Goal: Task Accomplishment & Management: Manage account settings

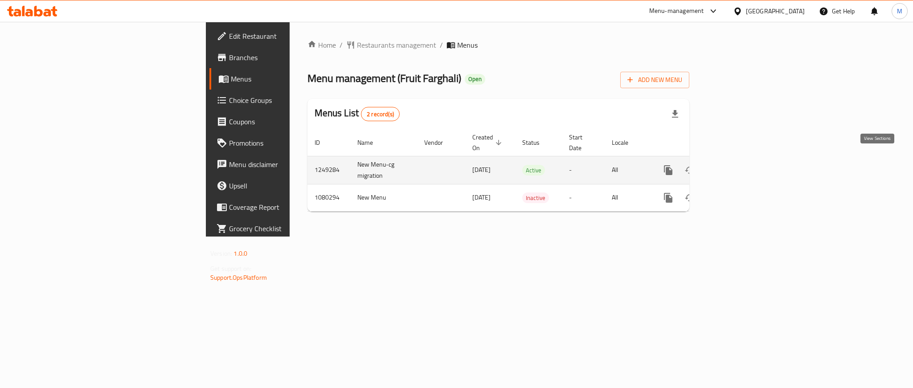
click at [738, 165] on icon "enhanced table" at bounding box center [732, 170] width 11 height 11
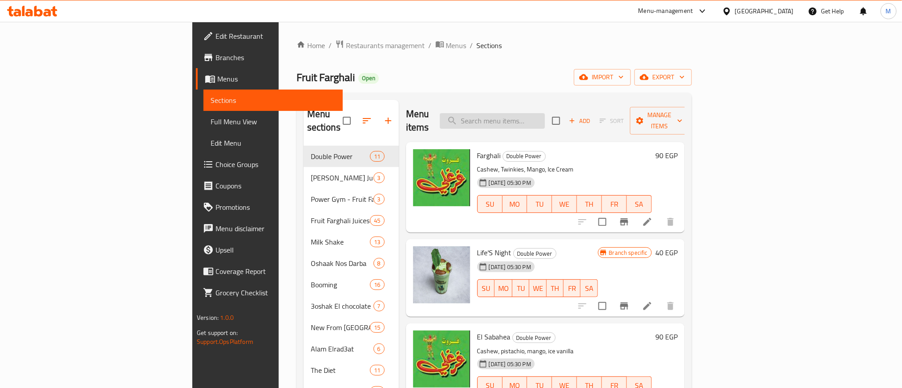
click at [545, 116] on input "search" at bounding box center [492, 121] width 105 height 16
paste input "جراكن 4 لتر"
type input "جراكن 4 لتر"
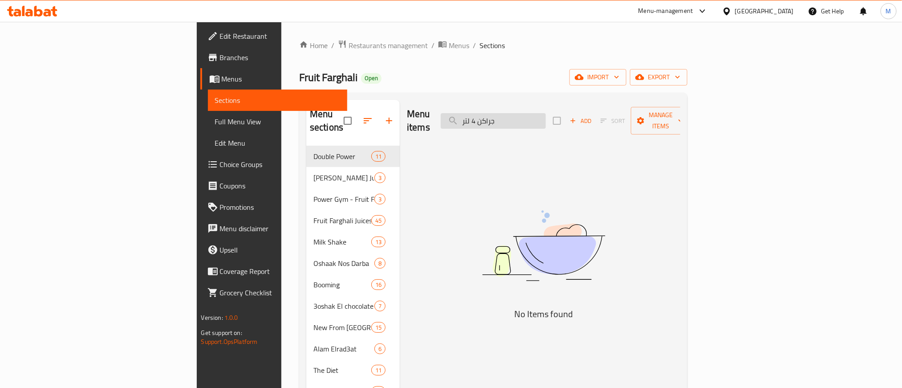
click at [546, 115] on input "جراكن 4 لتر" at bounding box center [493, 121] width 105 height 16
type input "o"
type input "ع"
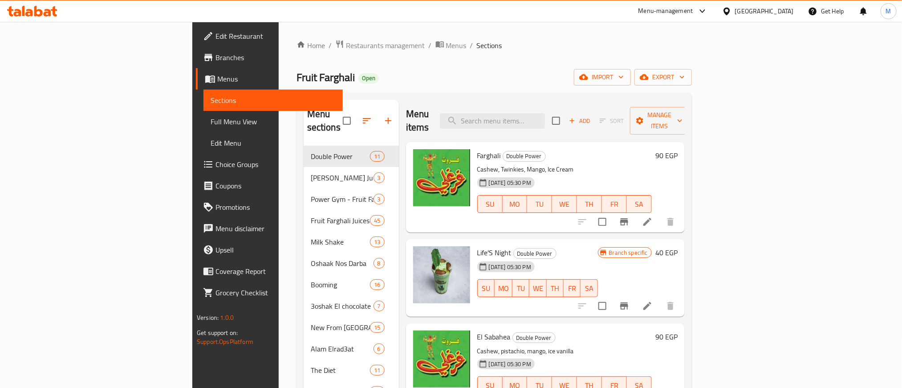
click at [509, 86] on div "Fruit Farghali Open import export" at bounding box center [495, 77] width 396 height 16
click at [372, 83] on div "Fruit Farghali Open import export" at bounding box center [495, 77] width 396 height 16
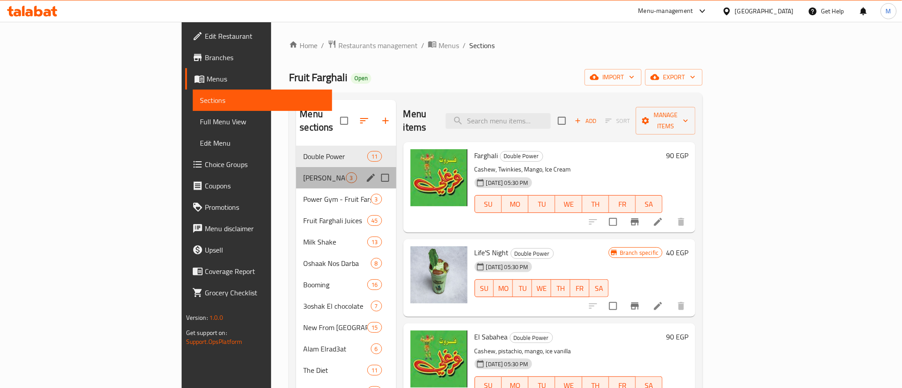
click at [303, 172] on span "[PERSON_NAME] Juices" at bounding box center [324, 177] width 42 height 11
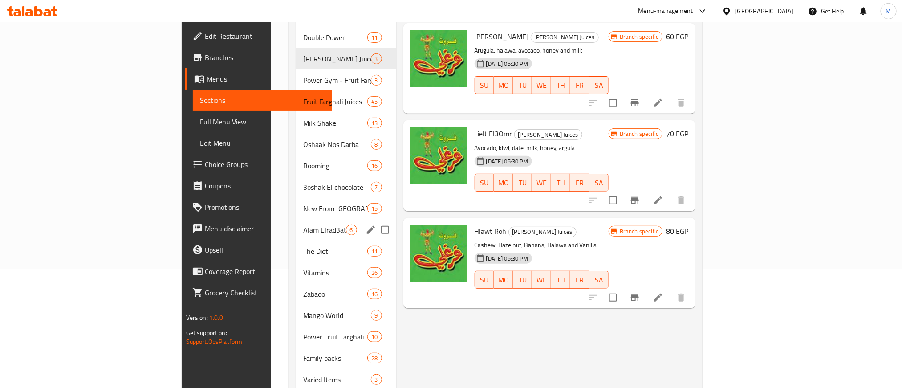
scroll to position [134, 0]
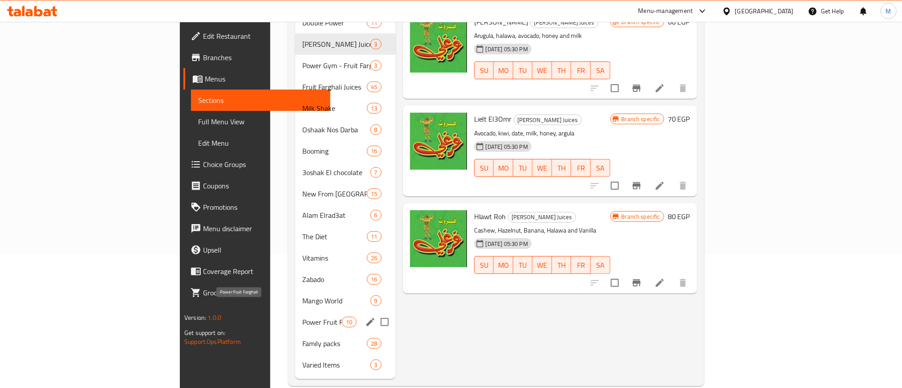
click at [302, 317] on span "Power Fruit Farghali" at bounding box center [322, 322] width 40 height 11
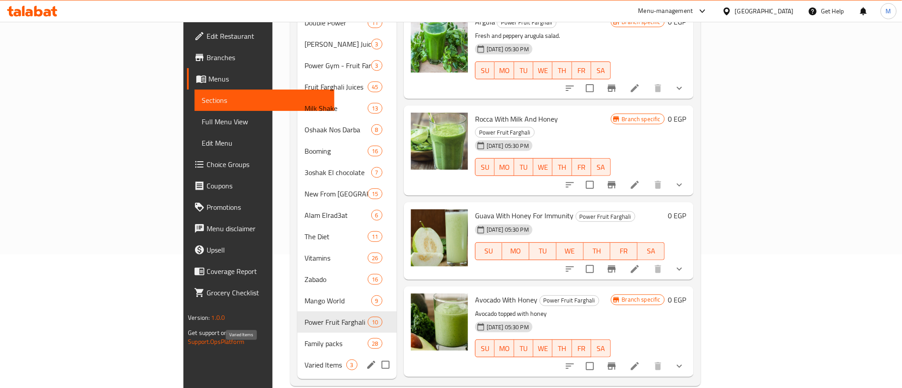
click at [305, 359] on span "Varied Items" at bounding box center [325, 364] width 41 height 11
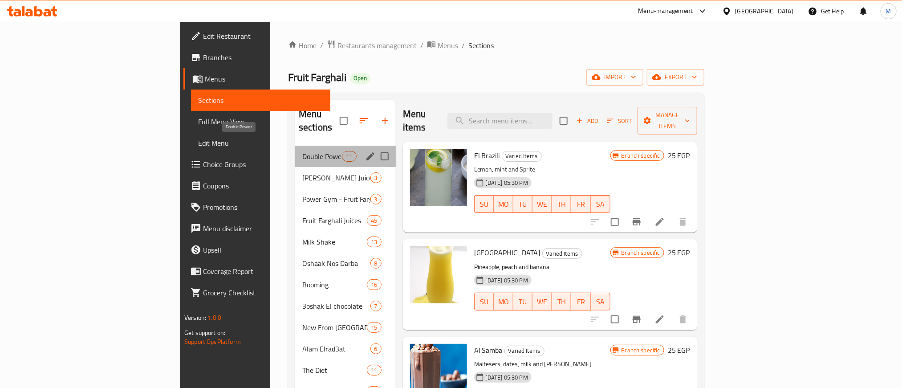
click at [302, 151] on span "Double Power" at bounding box center [322, 156] width 40 height 11
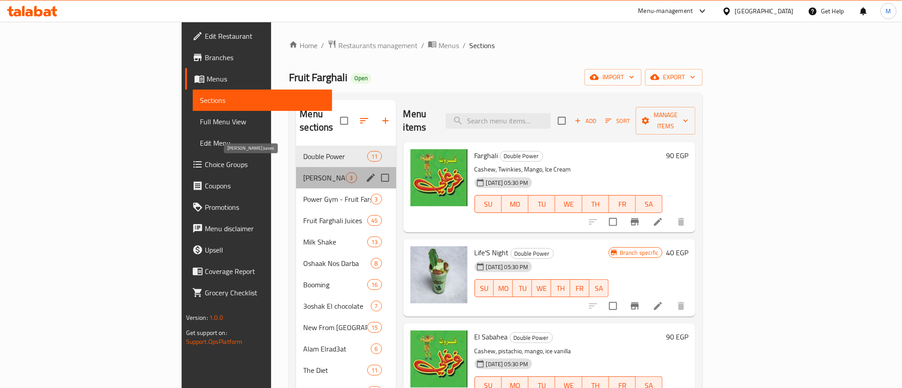
click at [303, 172] on span "[PERSON_NAME] Juices" at bounding box center [324, 177] width 42 height 11
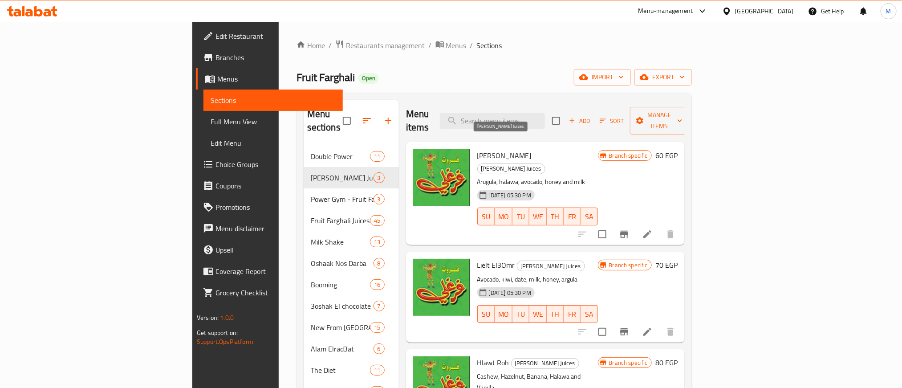
click at [491, 163] on span "[PERSON_NAME] Juices" at bounding box center [511, 168] width 67 height 10
copy span "[PERSON_NAME] Juices"
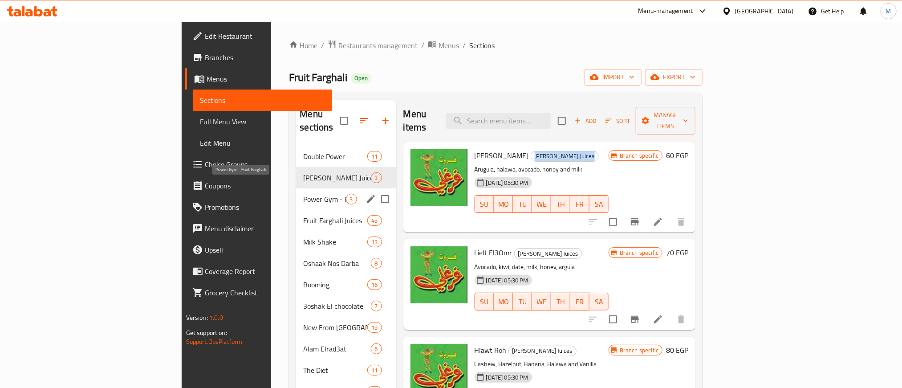
click at [303, 194] on span "Power Gym - Fruit Farghali" at bounding box center [324, 199] width 42 height 11
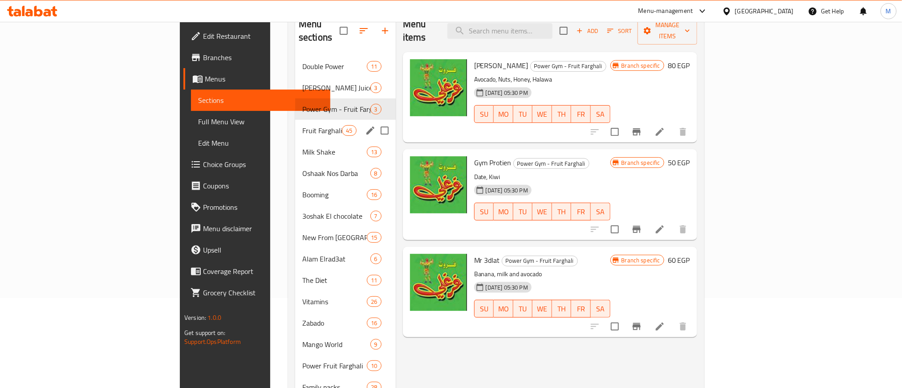
scroll to position [67, 0]
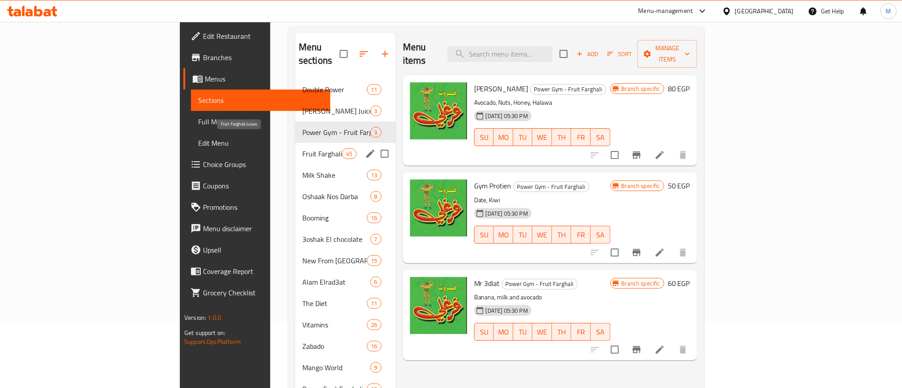
click at [302, 148] on span "Fruit Farghali Juices" at bounding box center [322, 153] width 40 height 11
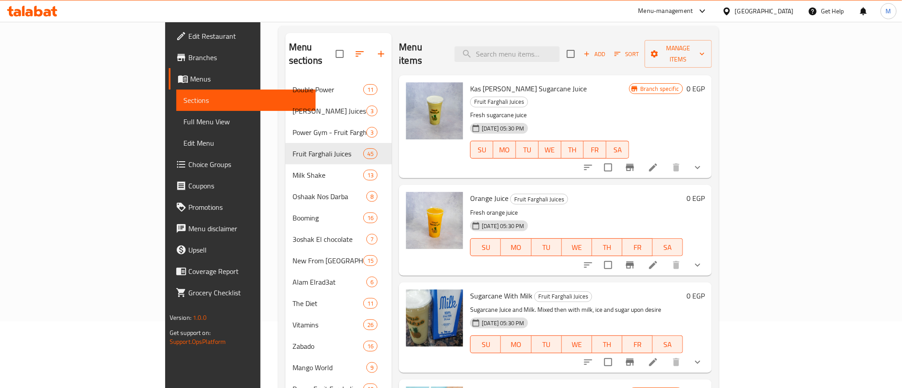
scroll to position [67, 0]
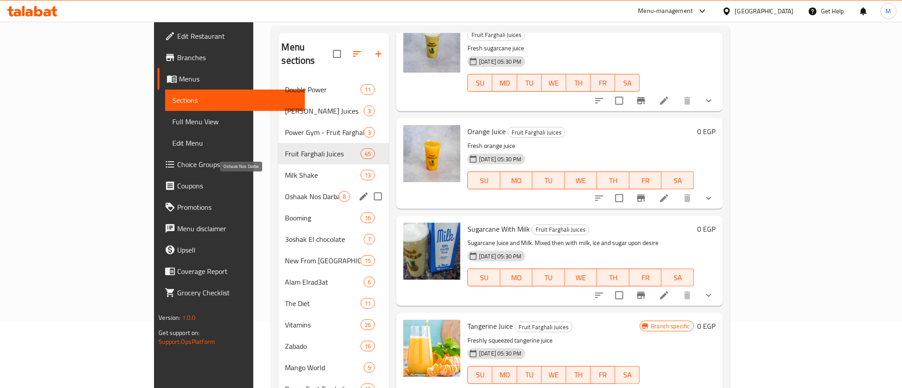
click at [286, 191] on span "Oshaak Nos Darba" at bounding box center [313, 196] width 54 height 11
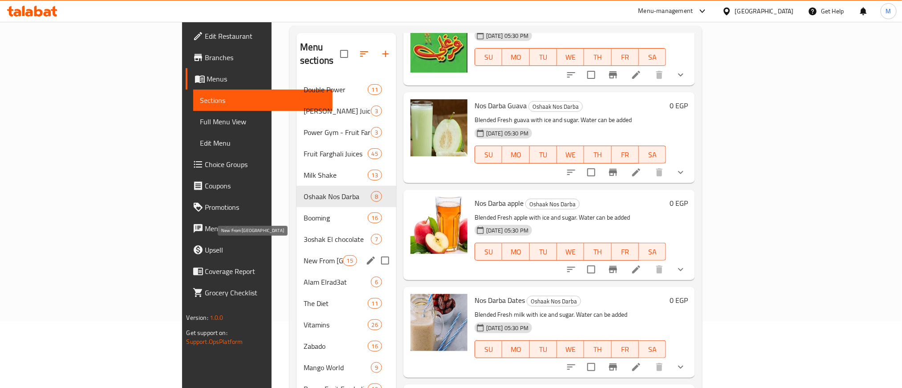
click at [304, 255] on span "New From [GEOGRAPHIC_DATA]" at bounding box center [323, 260] width 39 height 11
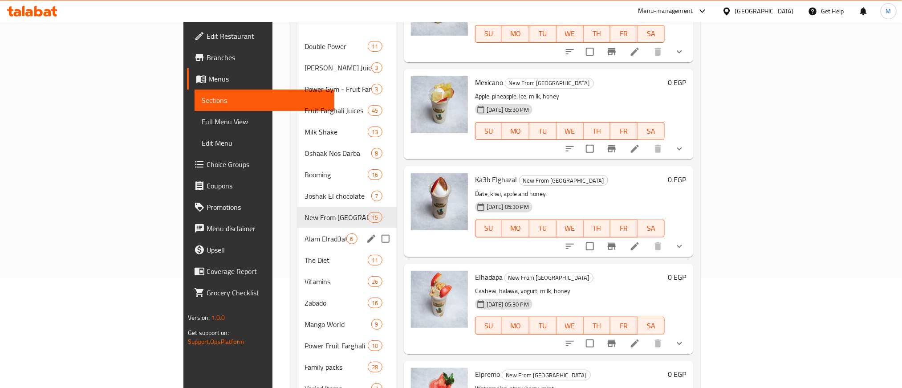
scroll to position [134, 0]
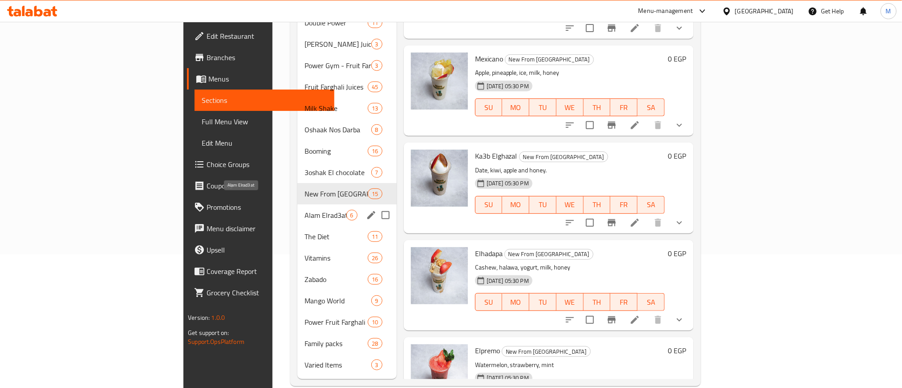
click at [305, 210] on span "Alam Elrad3at" at bounding box center [325, 215] width 41 height 11
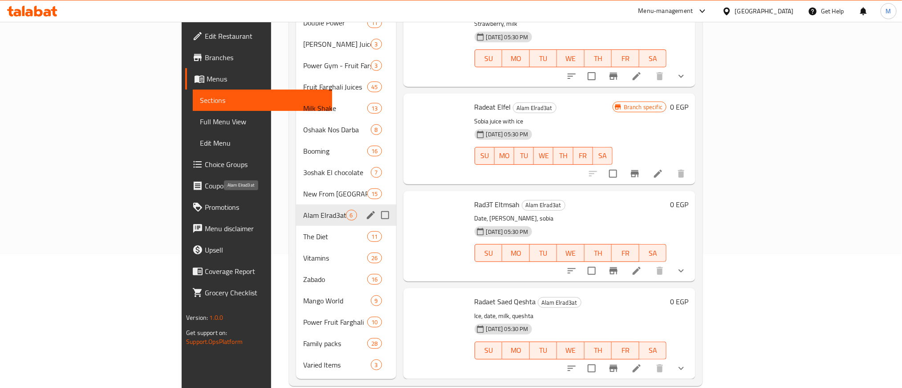
scroll to position [207, 0]
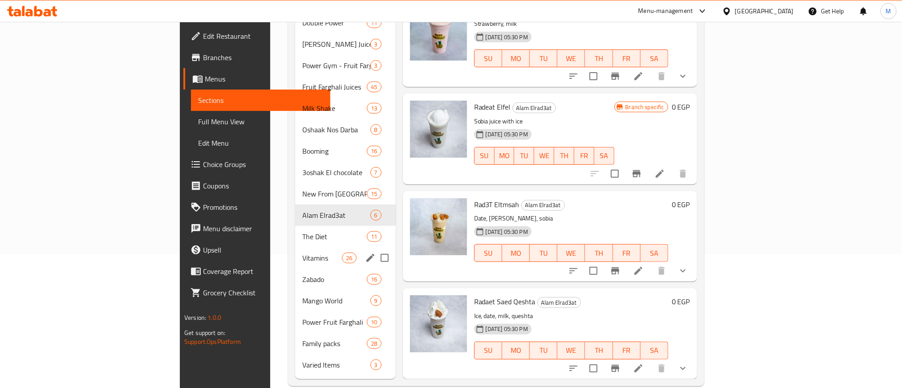
click at [295, 247] on div "Vitamins 26" at bounding box center [345, 257] width 101 height 21
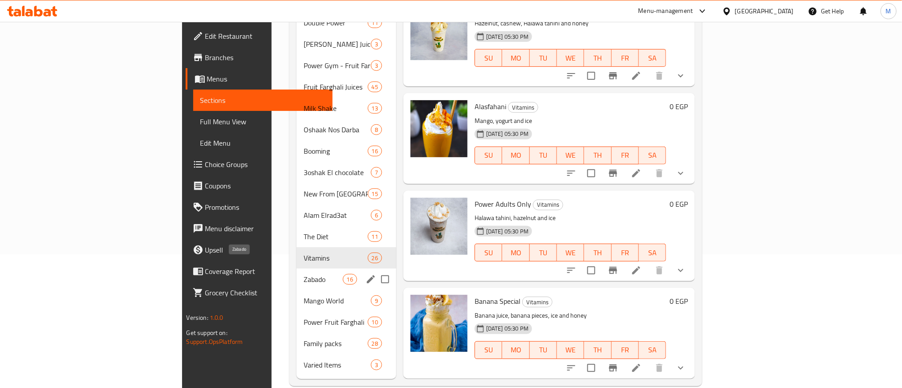
click at [304, 274] on span "Zabado" at bounding box center [323, 279] width 39 height 11
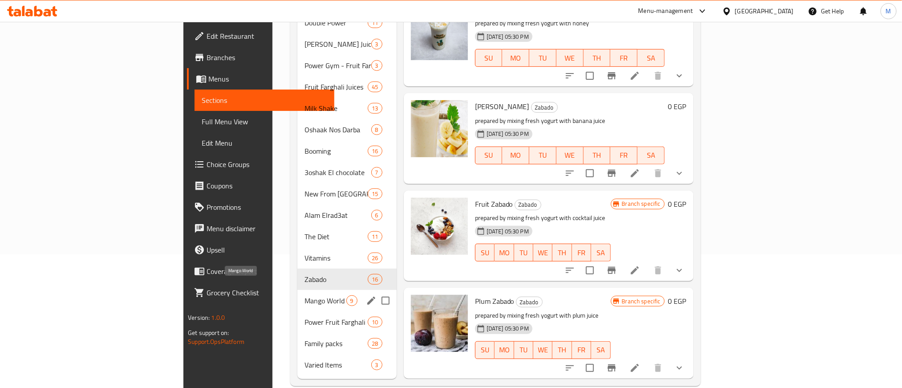
click at [305, 295] on span "Mango World" at bounding box center [325, 300] width 41 height 11
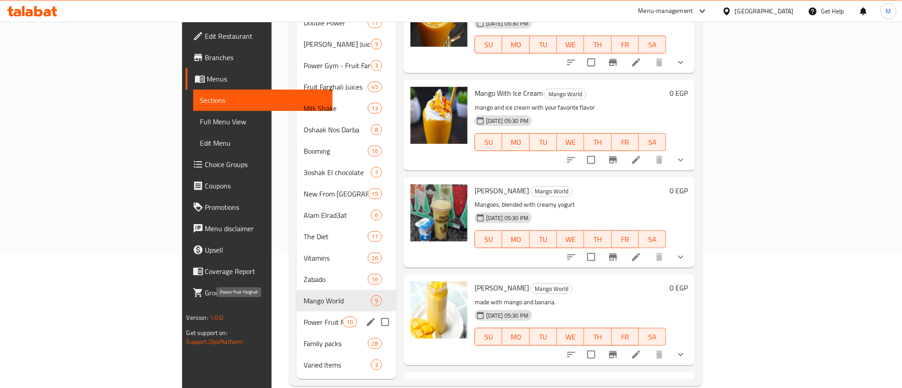
click at [304, 317] on span "Power Fruit Farghali" at bounding box center [323, 322] width 39 height 11
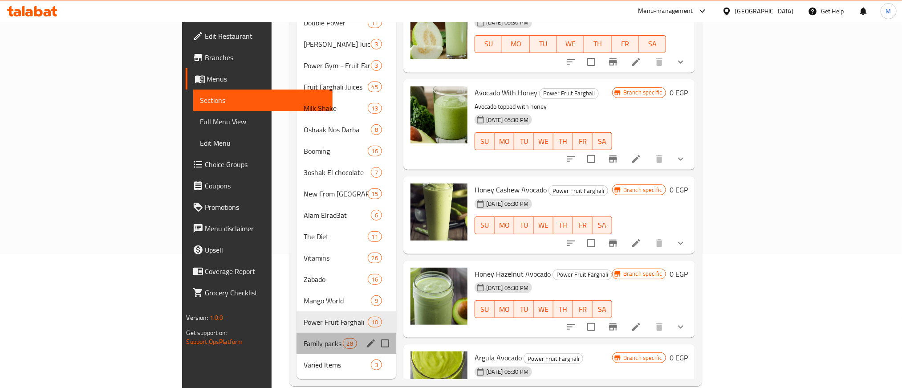
drag, startPoint x: 239, startPoint y: 334, endPoint x: 265, endPoint y: 333, distance: 25.9
click at [304, 338] on span "Family packs" at bounding box center [323, 343] width 39 height 11
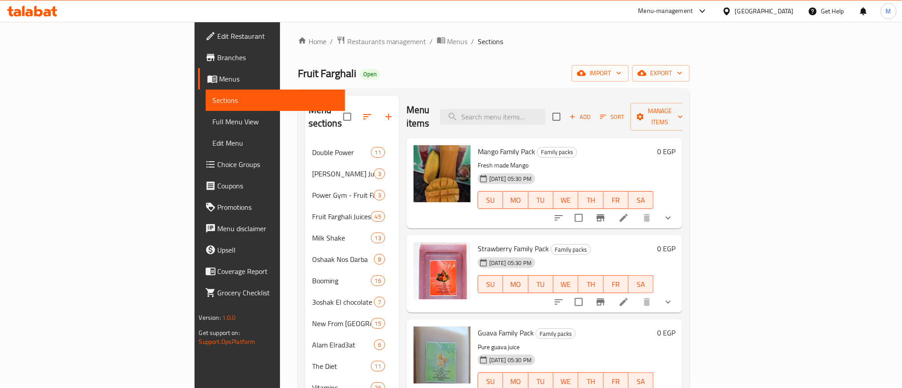
scroll to position [3, 0]
click at [675, 69] on div "Fruit Farghali Open import export" at bounding box center [494, 74] width 392 height 16
drag, startPoint x: 633, startPoint y: 76, endPoint x: 639, endPoint y: 79, distance: 7.0
click at [633, 76] on div "Fruit Farghali Open import export" at bounding box center [494, 74] width 392 height 16
click at [555, 67] on div "Fruit Farghali Open import export" at bounding box center [494, 74] width 392 height 16
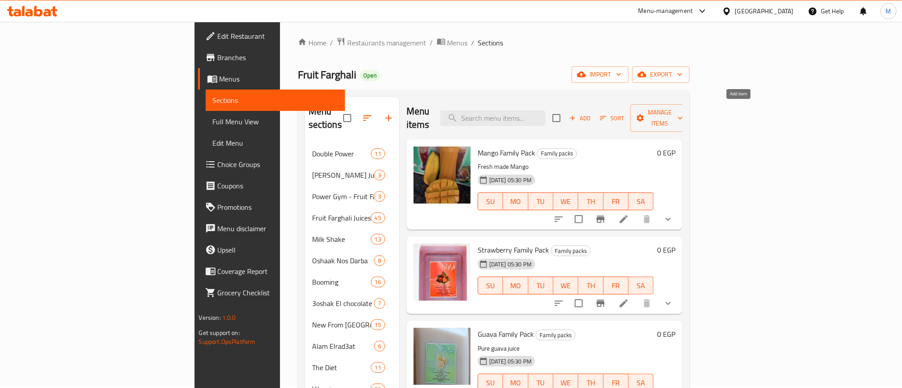
click at [592, 113] on span "Add" at bounding box center [580, 118] width 24 height 10
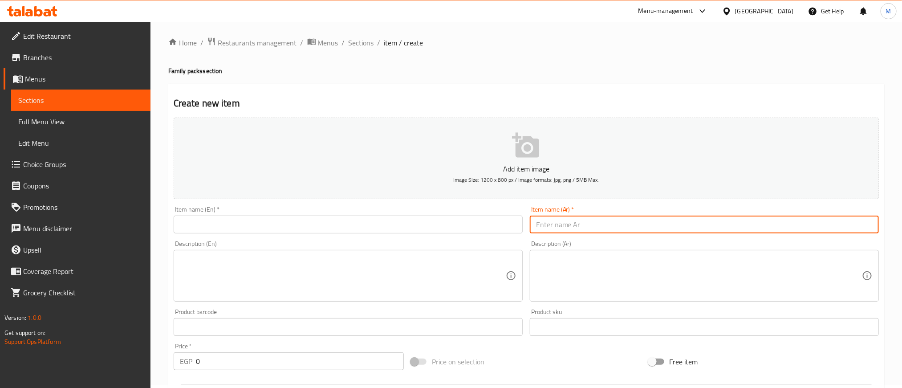
drag, startPoint x: 778, startPoint y: 223, endPoint x: 784, endPoint y: 226, distance: 7.0
click at [778, 223] on input "text" at bounding box center [704, 225] width 349 height 18
paste input "عرض 3 جراكن 4 لتر"
type input "عرض 3 جراكن 4 لتر"
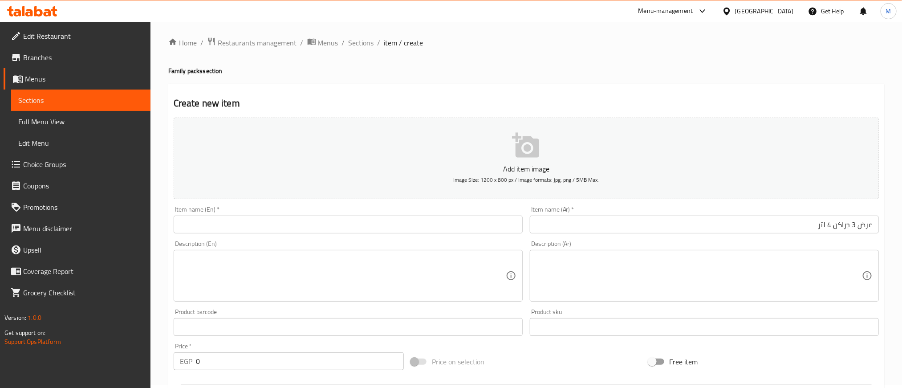
drag, startPoint x: 250, startPoint y: 226, endPoint x: 259, endPoint y: 225, distance: 9.0
click at [250, 226] on input "text" at bounding box center [348, 225] width 349 height 18
paste input "3 Jerrycans 4 Liter Offer"
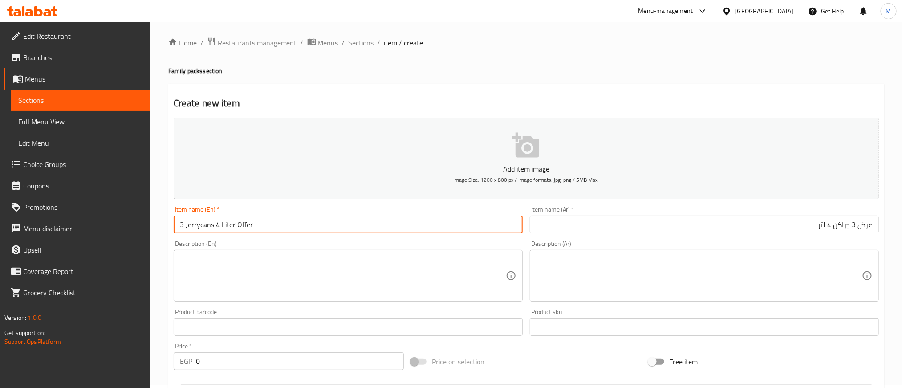
type input "3 Jerrycans 4 Liter Offer"
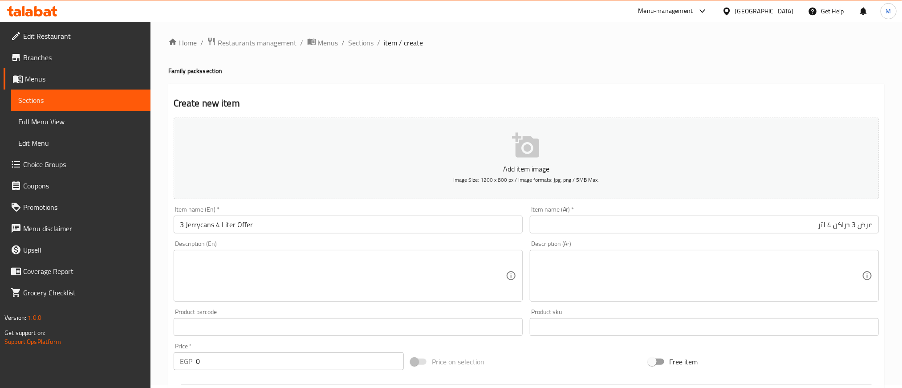
click at [166, 210] on div "Home / Restaurants management / Menus / Sections / item / create Family packs s…" at bounding box center [527, 323] width 752 height 608
drag, startPoint x: 537, startPoint y: 77, endPoint x: 210, endPoint y: 152, distance: 335.6
click at [537, 77] on div "Home / Restaurants management / Menus / Sections / item / create Family packs s…" at bounding box center [526, 323] width 716 height 572
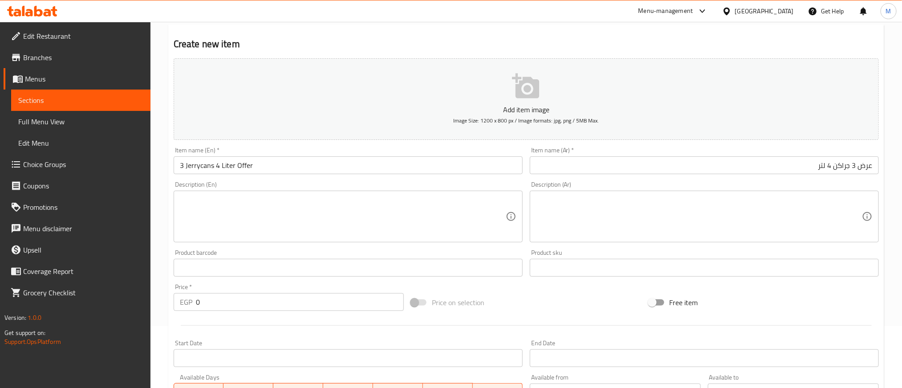
scroll to position [69, 0]
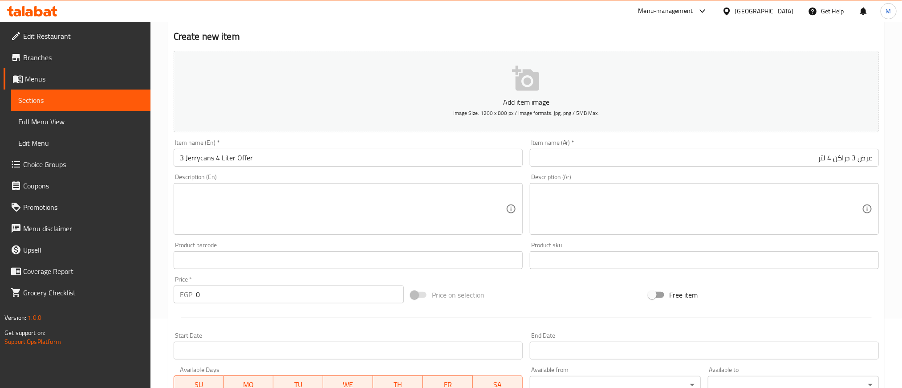
click at [798, 213] on textarea at bounding box center [699, 209] width 326 height 42
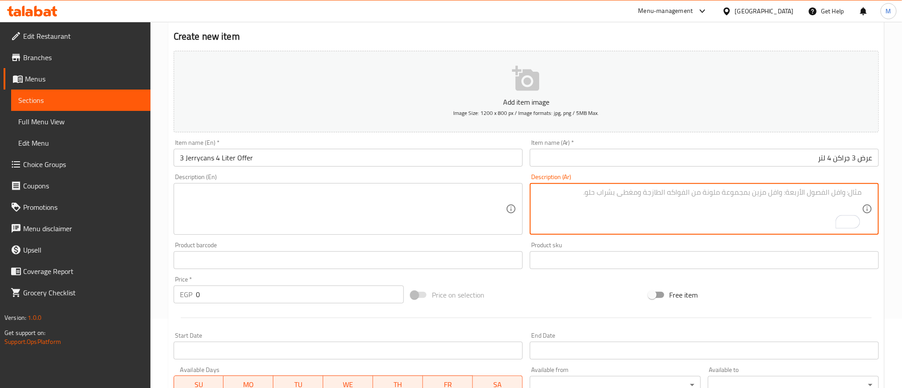
paste textarea "مانجو + فراولة + جوافة"
click at [712, 202] on textarea "مانجو، فراولة وجوافة" at bounding box center [699, 209] width 326 height 42
type textarea "مانجو، فراولة وجوافة"
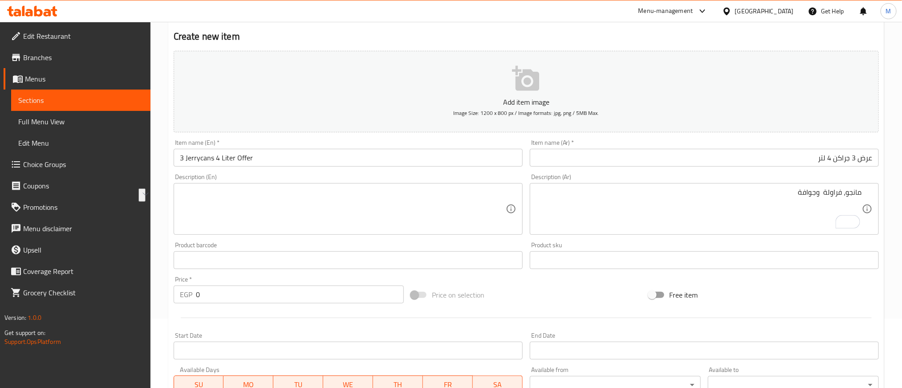
click at [339, 199] on textarea at bounding box center [343, 209] width 326 height 42
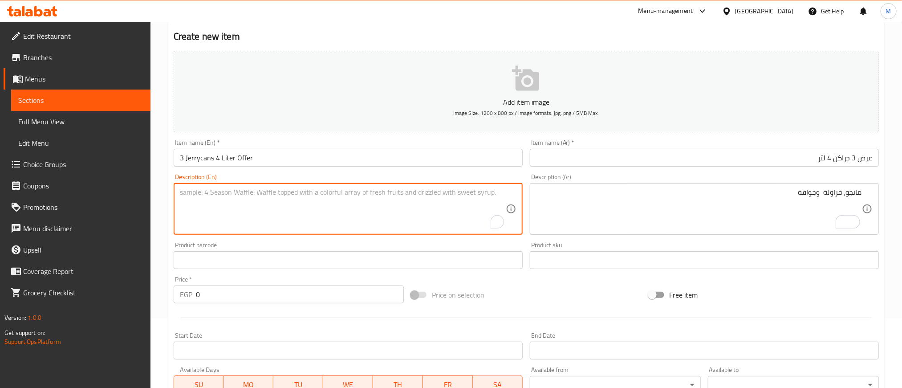
paste textarea "Mango, strawberry and guava"
click at [163, 177] on div "Home / Restaurants management / Menus / Sections / item / create Family packs s…" at bounding box center [527, 256] width 752 height 608
type textarea "Mango, strawberry, and guava"
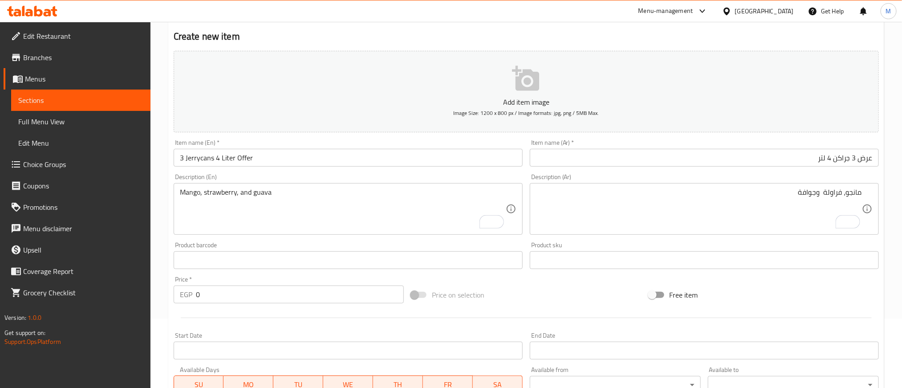
click at [588, 41] on h2 "Create new item" at bounding box center [527, 36] width 706 height 13
click at [223, 289] on input "0" at bounding box center [300, 295] width 208 height 18
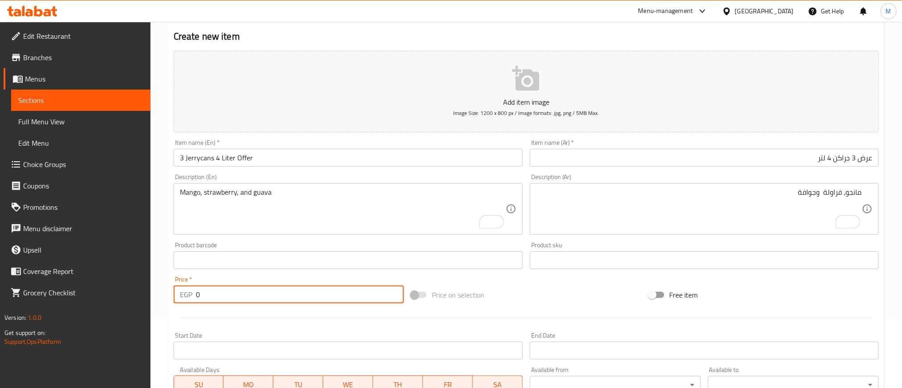
click at [223, 289] on input "0" at bounding box center [300, 295] width 208 height 18
type input "750"
click at [343, 319] on div at bounding box center [526, 318] width 713 height 22
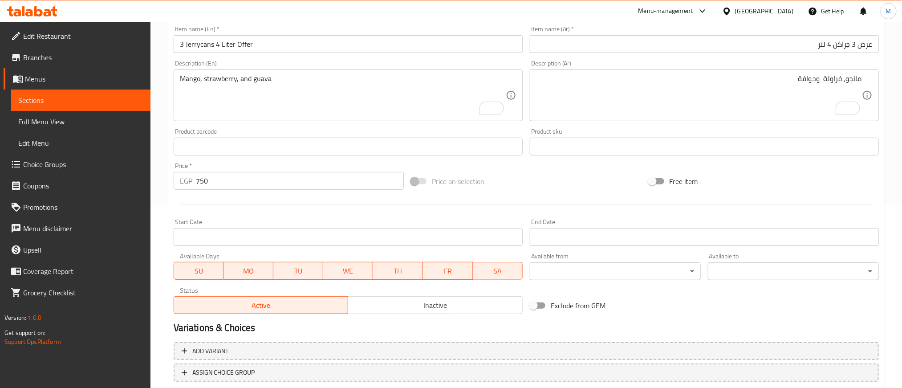
scroll to position [203, 0]
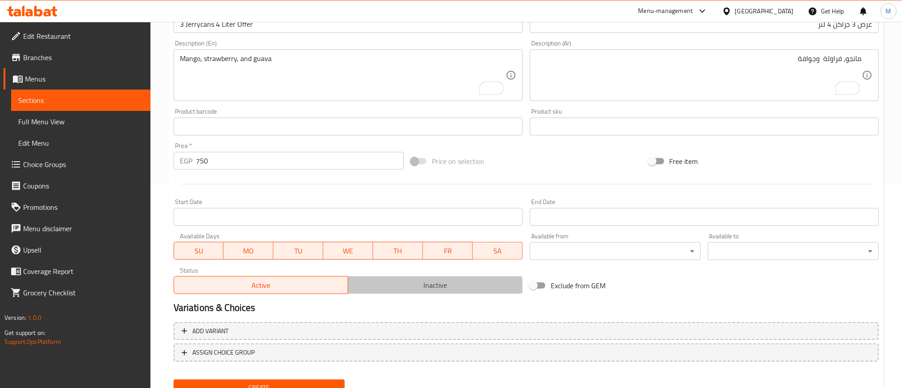
click at [385, 290] on span "Inactive" at bounding box center [435, 285] width 167 height 13
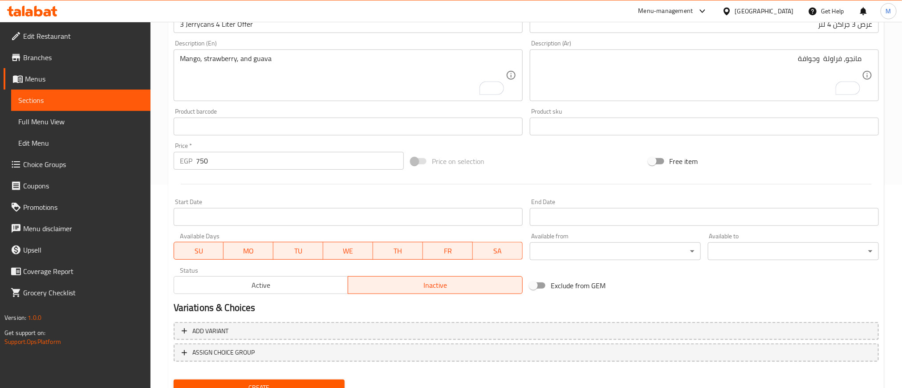
click at [383, 312] on h2 "Variations & Choices" at bounding box center [527, 307] width 706 height 13
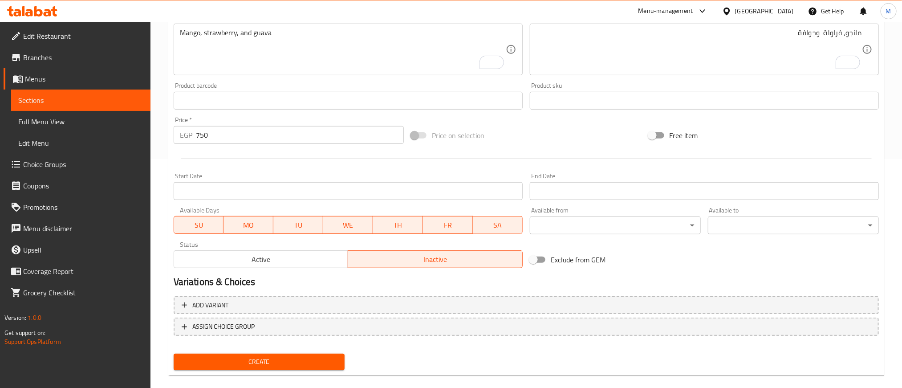
scroll to position [241, 0]
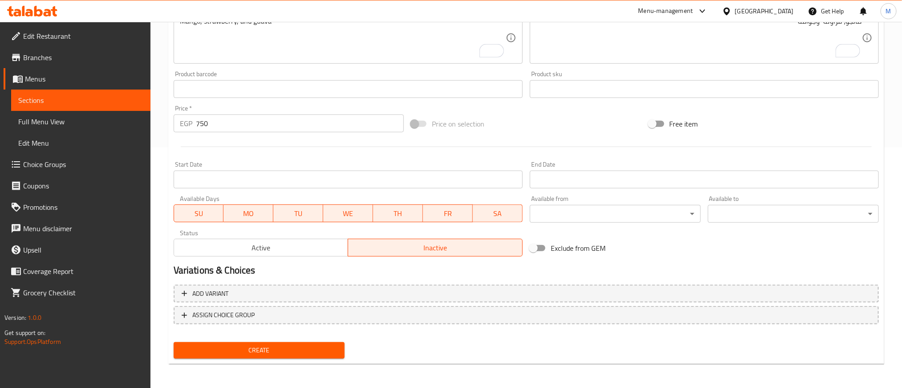
click at [406, 282] on div "Add variant ASSIGN CHOICE GROUP" at bounding box center [526, 310] width 713 height 58
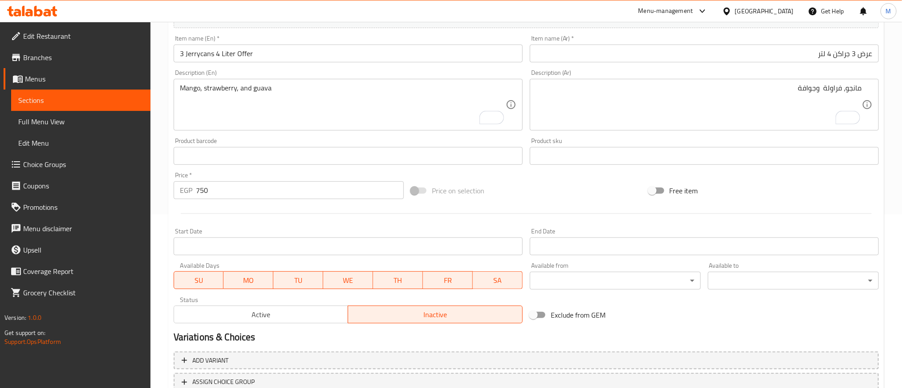
click at [534, 194] on div "Price on selection" at bounding box center [526, 191] width 237 height 24
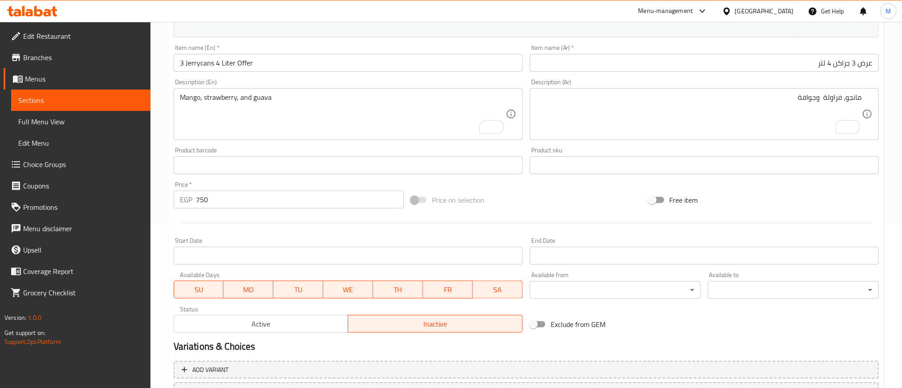
scroll to position [241, 0]
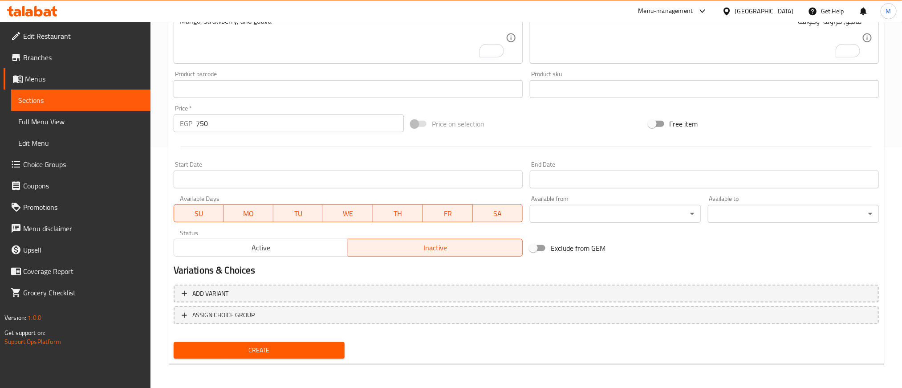
click at [575, 134] on div "Price on selection" at bounding box center [526, 124] width 237 height 24
click at [255, 356] on button "Create" at bounding box center [259, 350] width 171 height 16
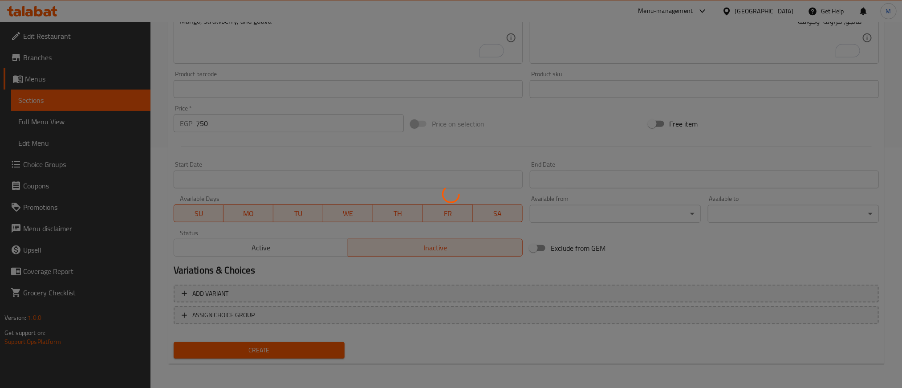
type input "0"
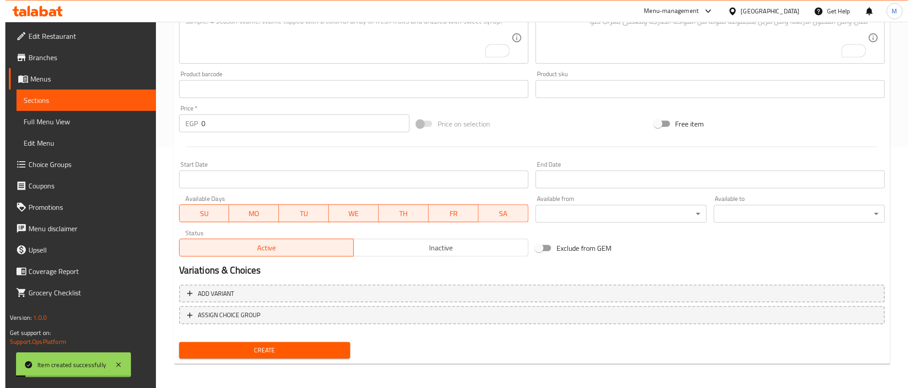
scroll to position [0, 0]
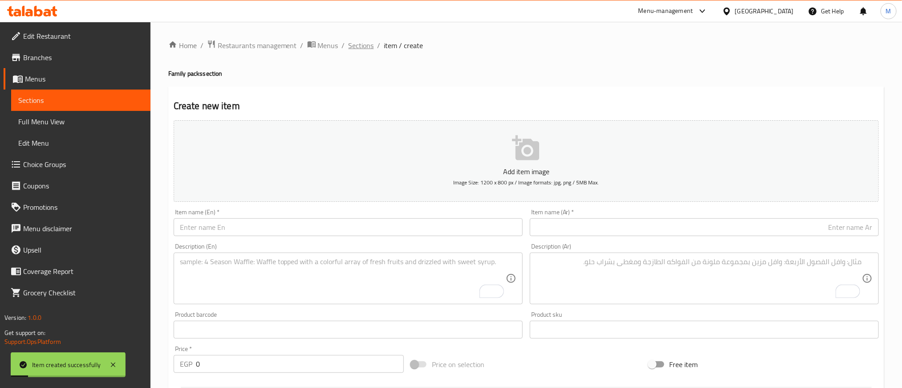
click at [359, 48] on span "Sections" at bounding box center [361, 45] width 25 height 11
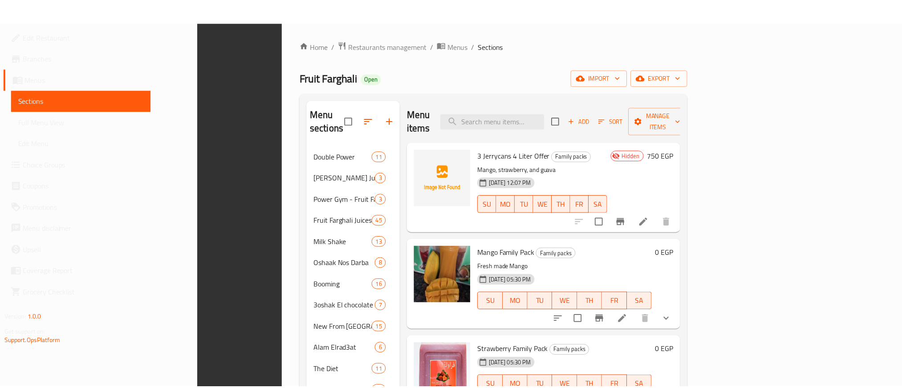
scroll to position [136, 0]
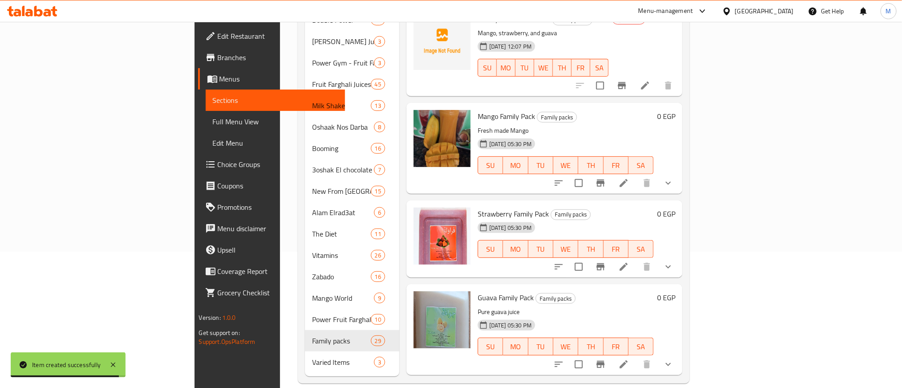
click at [290, 379] on div "Home / Restaurants management / Menus / Sections Fruit Farghali Open import exp…" at bounding box center [494, 144] width 428 height 516
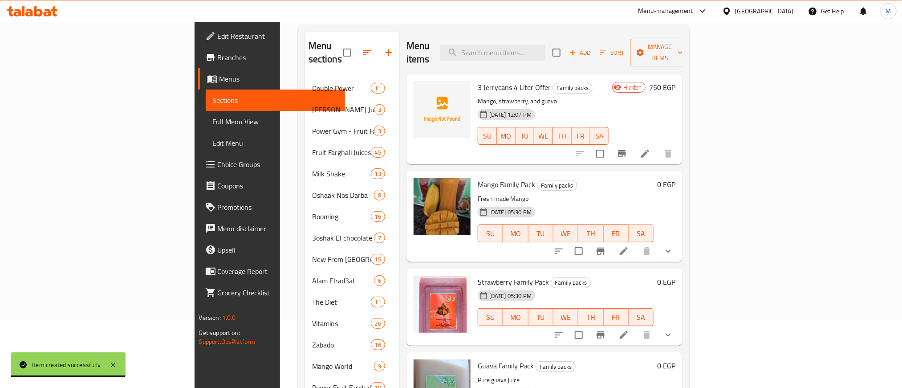
scroll to position [0, 0]
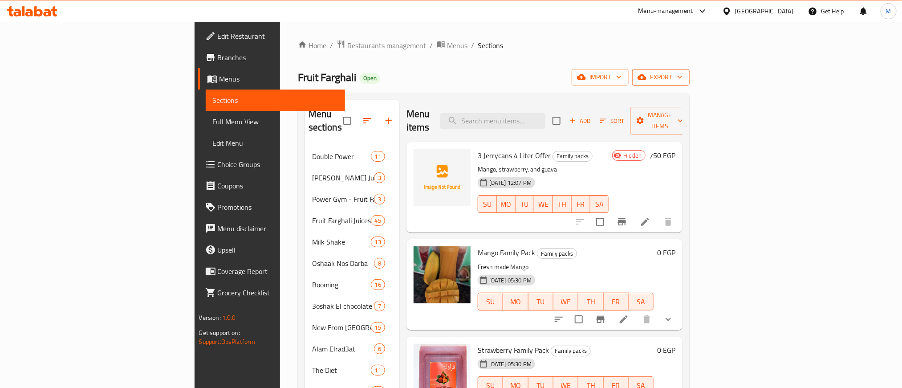
click at [683, 75] on span "export" at bounding box center [661, 77] width 43 height 11
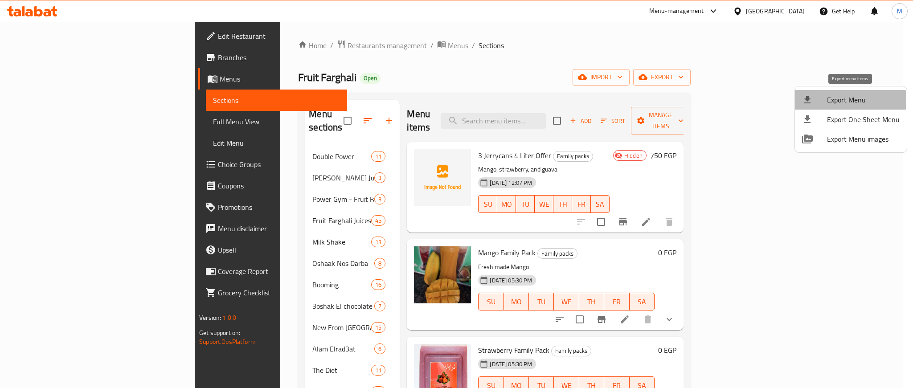
click at [817, 101] on div at bounding box center [814, 99] width 25 height 11
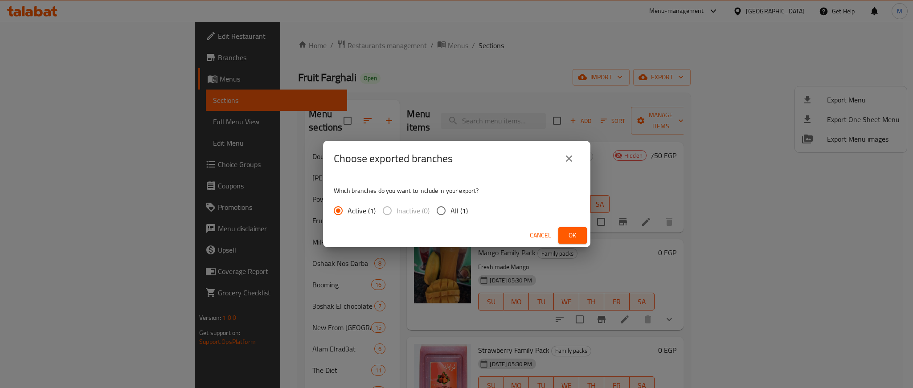
click at [442, 214] on input "All (1)" at bounding box center [441, 210] width 19 height 19
radio input "true"
click at [567, 235] on span "Ok" at bounding box center [572, 235] width 14 height 11
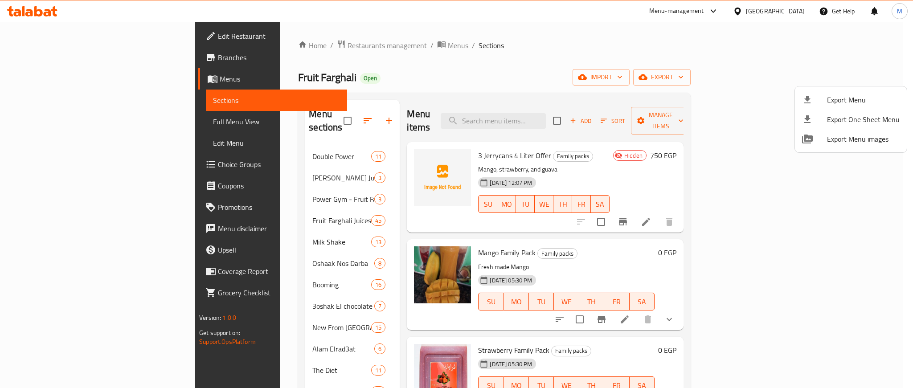
click at [589, 57] on div at bounding box center [456, 194] width 913 height 388
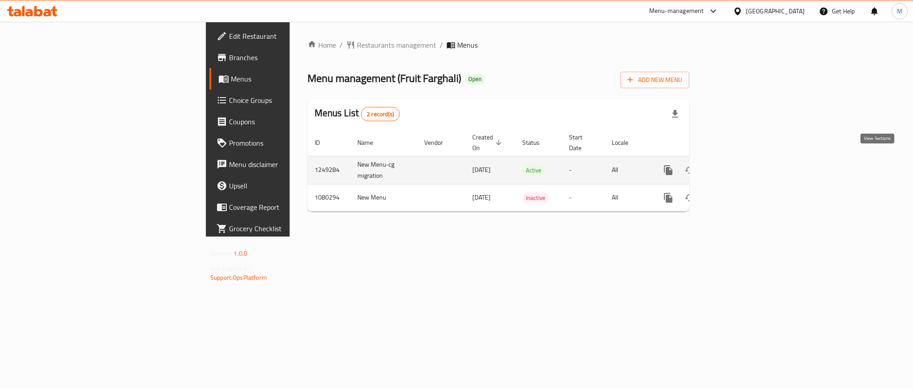
click at [738, 165] on icon "enhanced table" at bounding box center [732, 170] width 11 height 11
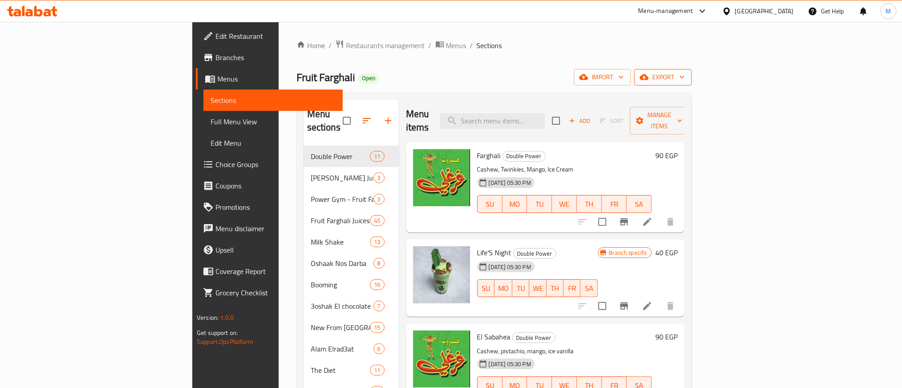
click at [687, 78] on icon "button" at bounding box center [682, 77] width 9 height 9
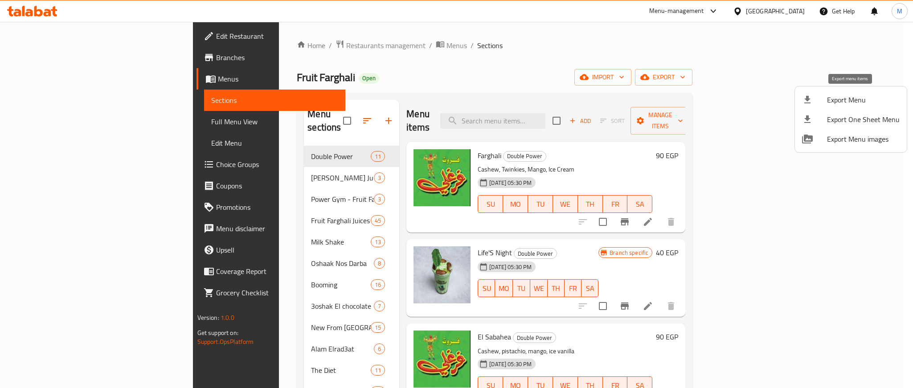
click at [819, 103] on div at bounding box center [814, 99] width 25 height 11
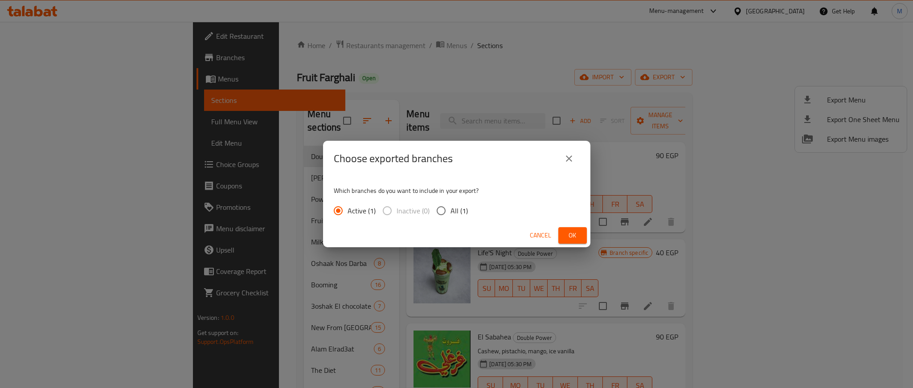
click at [449, 206] on label "All (1)" at bounding box center [450, 210] width 36 height 19
click at [449, 206] on input "All (1)" at bounding box center [441, 210] width 19 height 19
radio input "true"
click at [567, 226] on div "Cancel Ok" at bounding box center [456, 236] width 267 height 24
click at [569, 233] on span "Ok" at bounding box center [572, 235] width 14 height 11
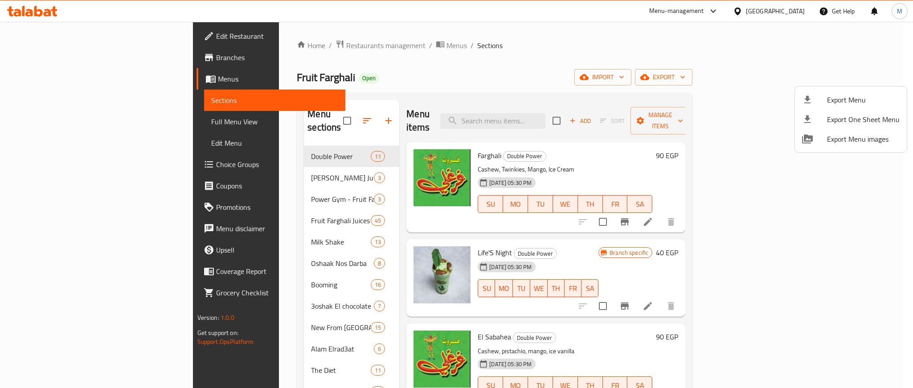
click at [489, 58] on div at bounding box center [456, 194] width 913 height 388
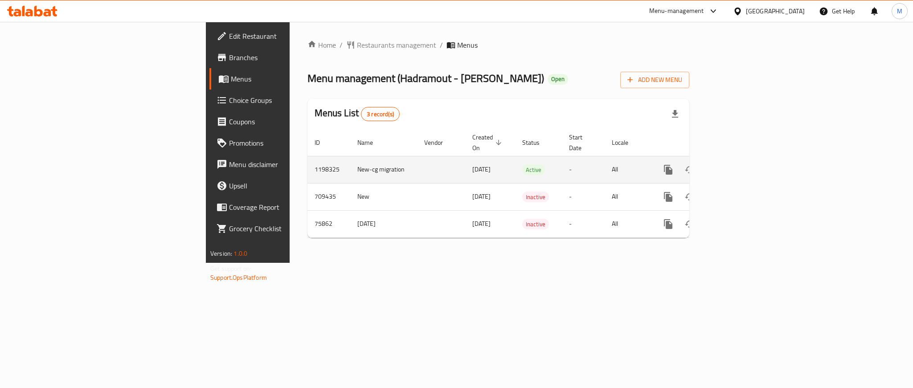
click at [738, 164] on icon "enhanced table" at bounding box center [732, 169] width 11 height 11
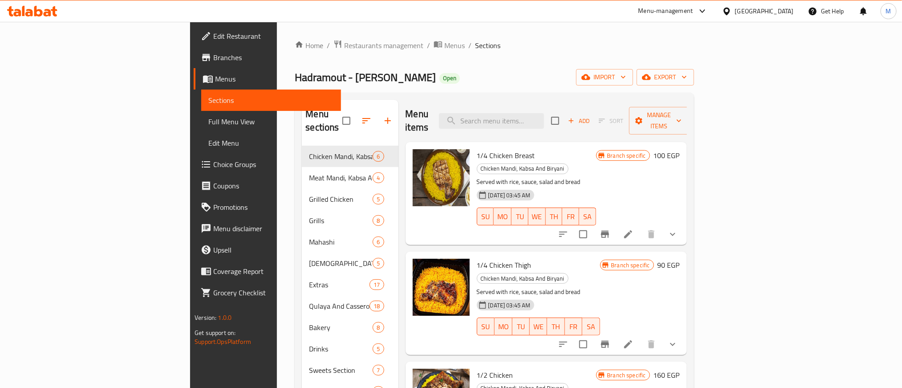
click at [405, 48] on ol "Home / Restaurants management / Menus / Sections" at bounding box center [494, 46] width 399 height 12
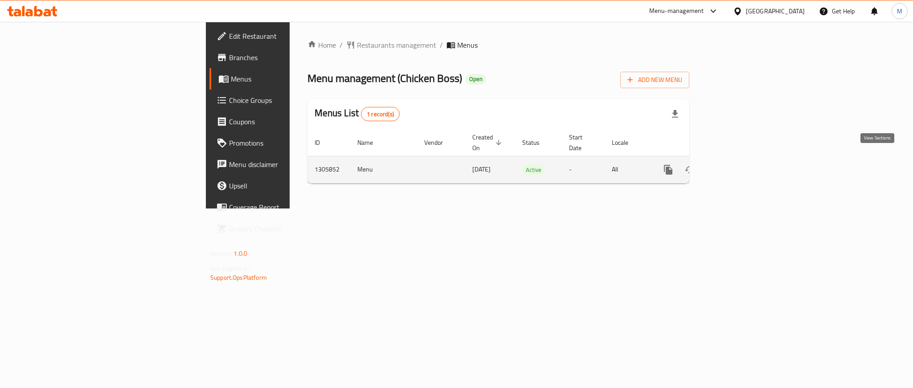
click at [738, 164] on icon "enhanced table" at bounding box center [732, 169] width 11 height 11
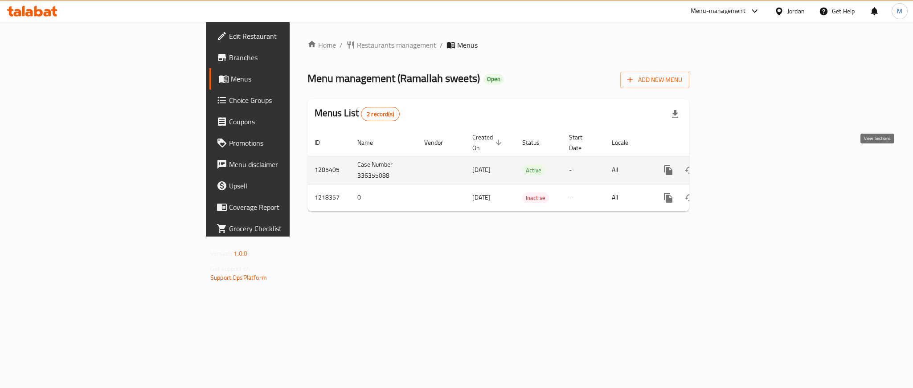
click at [738, 165] on icon "enhanced table" at bounding box center [732, 170] width 11 height 11
